Goal: Information Seeking & Learning: Learn about a topic

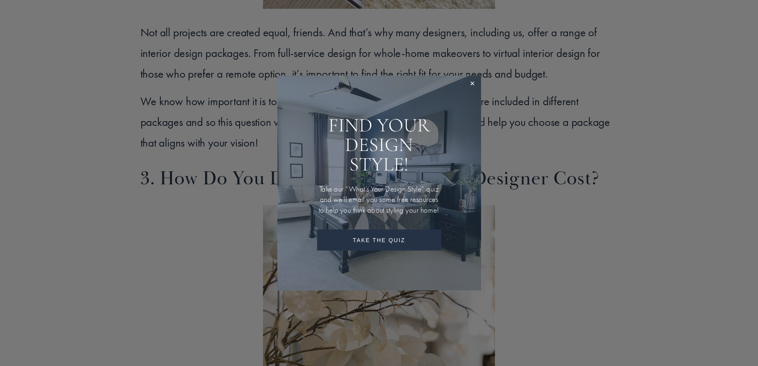
scroll to position [1432, 0]
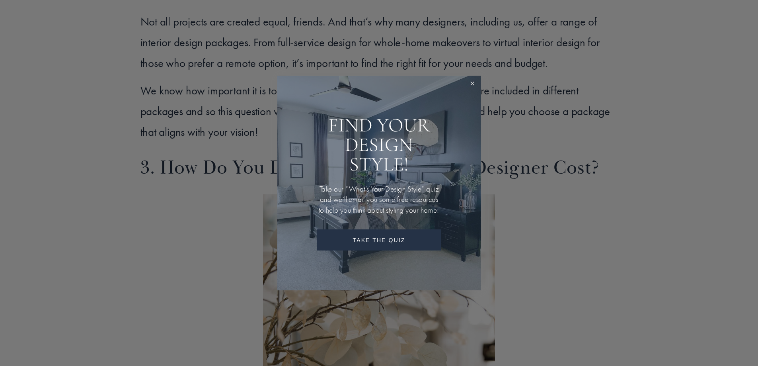
click at [470, 78] on link "Close" at bounding box center [472, 84] width 15 height 15
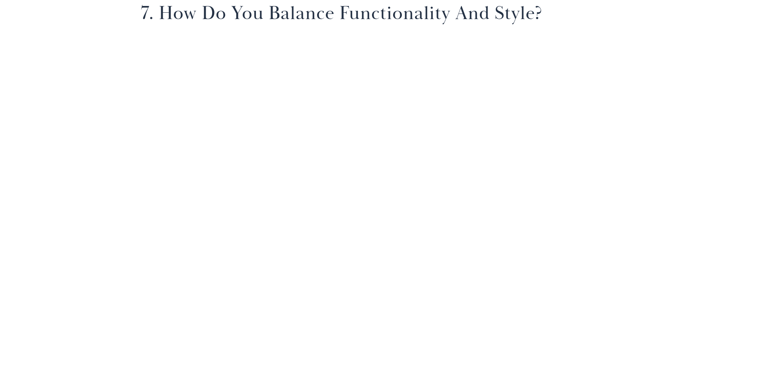
scroll to position [3382, 0]
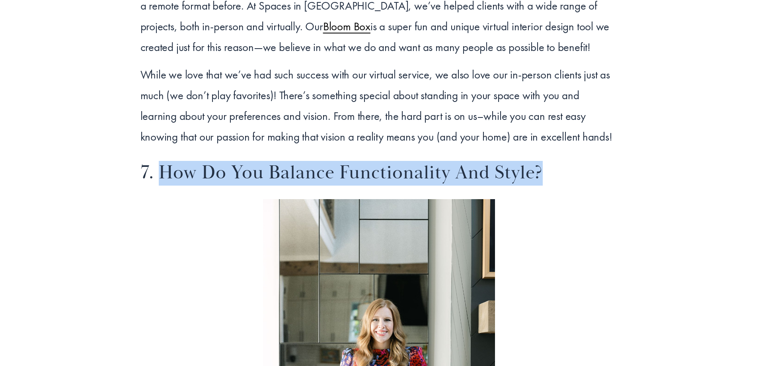
drag, startPoint x: 544, startPoint y: 169, endPoint x: 165, endPoint y: 180, distance: 379.3
click at [165, 180] on h2 "7. How Do You Balance Functionality and Style?" at bounding box center [378, 173] width 477 height 25
copy h2 "How Do You Balance Functionality and Style?"
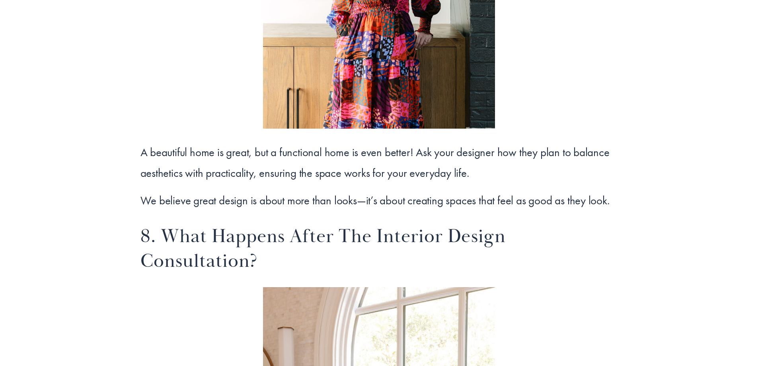
scroll to position [3780, 0]
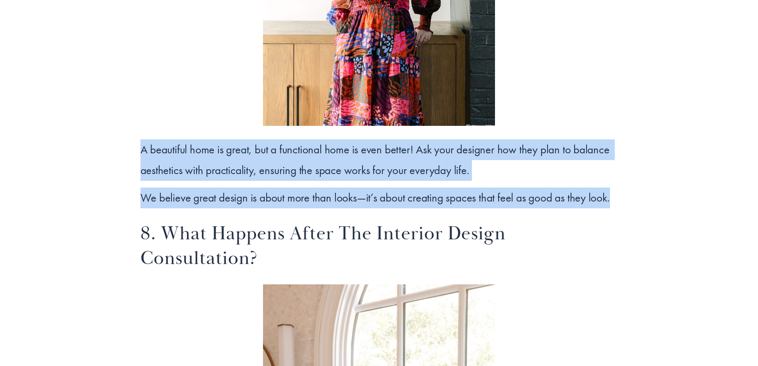
drag, startPoint x: 626, startPoint y: 199, endPoint x: 135, endPoint y: 155, distance: 493.3
click at [351, 169] on p "A beautiful home is great, but a functional home is even better! Ask your desig…" at bounding box center [378, 159] width 477 height 41
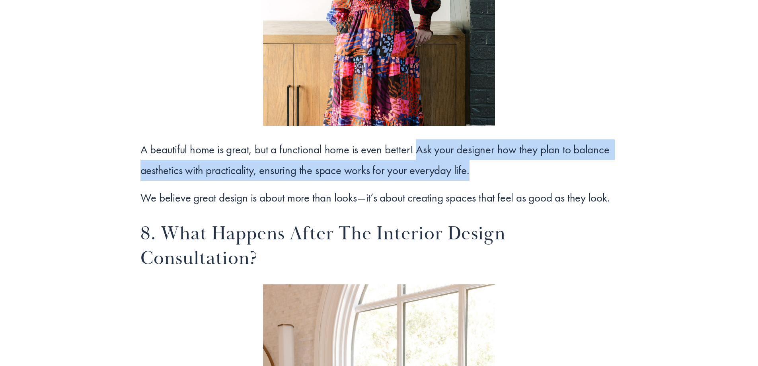
drag, startPoint x: 450, startPoint y: 162, endPoint x: 413, endPoint y: 151, distance: 37.9
click at [413, 151] on p "A beautiful home is great, but a functional home is even better! Ask your desig…" at bounding box center [378, 159] width 477 height 41
copy p "Ask your designer how they plan to balance aesthetics with practicality, ensuri…"
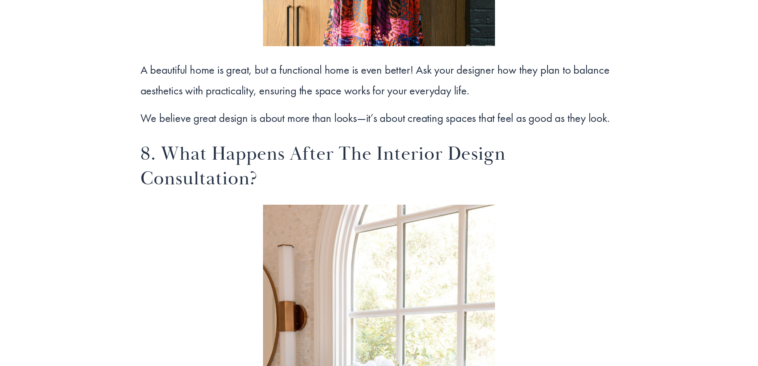
click at [199, 182] on h2 "8. What Happens After the Interior Design Consultation?" at bounding box center [378, 166] width 477 height 49
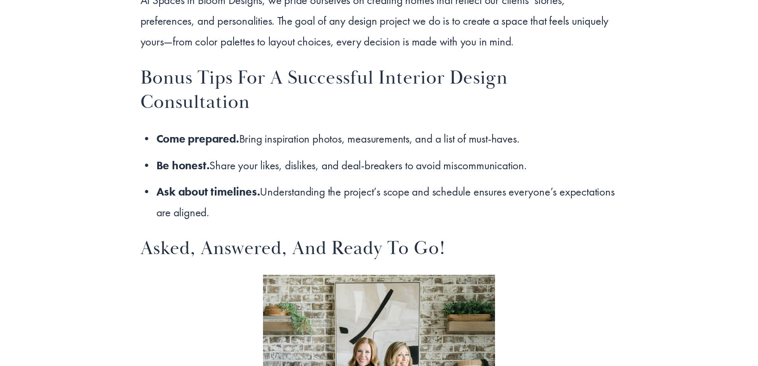
scroll to position [5132, 0]
